Goal: Check status

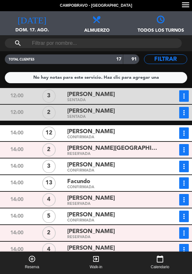
click at [104, 137] on div "CONFIRMADA" at bounding box center [113, 137] width 92 height 3
